Goal: Check status: Check status

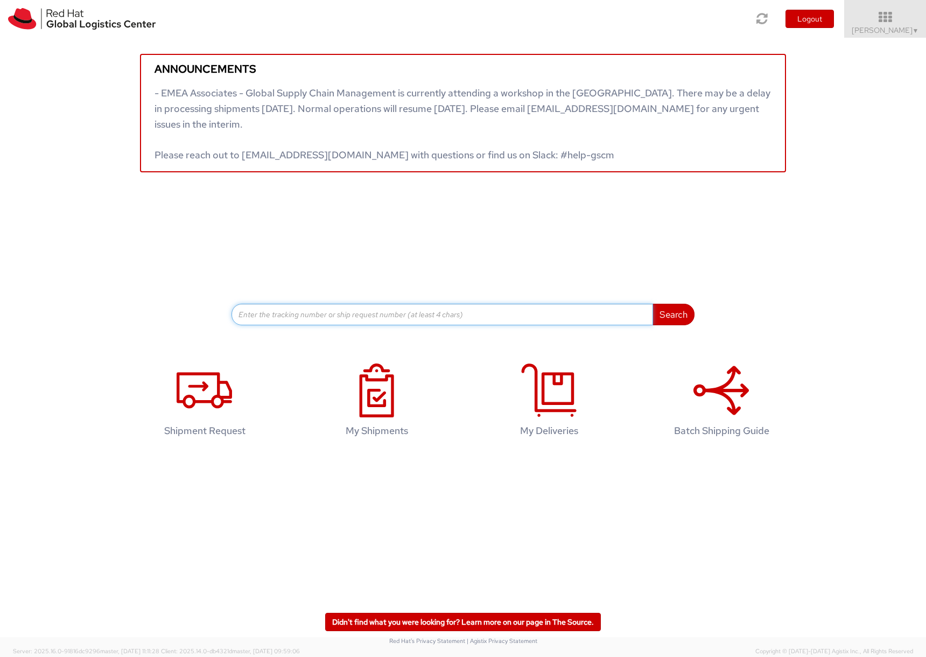
click at [256, 312] on input at bounding box center [441, 315] width 421 height 22
paste input "56199587"
type input "56199587"
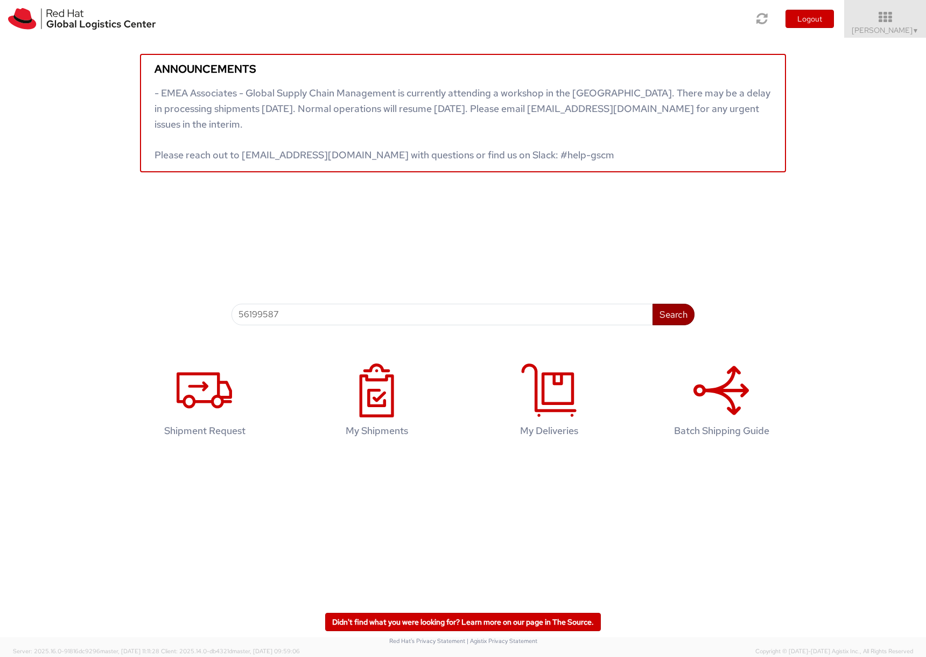
click at [667, 312] on button "Search" at bounding box center [673, 315] width 42 height 22
